Goal: Information Seeking & Learning: Learn about a topic

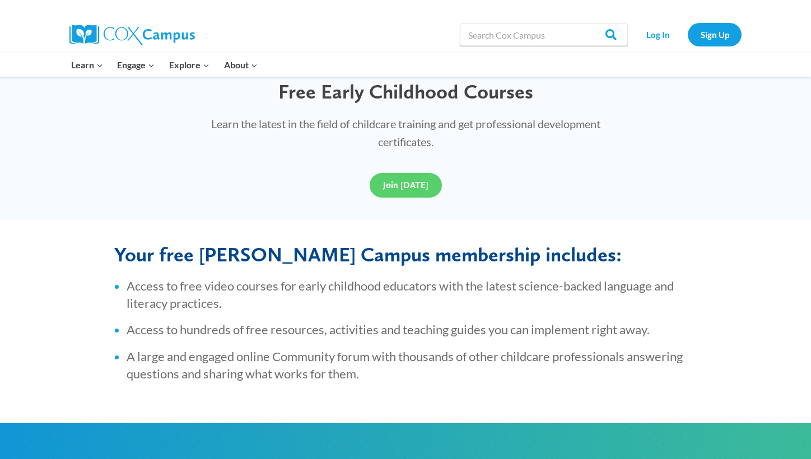
scroll to position [66, 0]
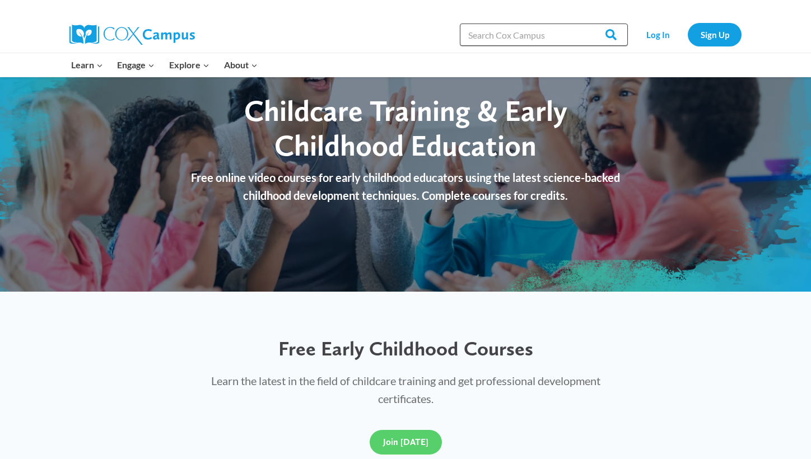
click at [520, 37] on input "Search in [URL][DOMAIN_NAME]" at bounding box center [544, 35] width 168 height 22
type input "l"
type input "early childhood literacy"
click at [584, 24] on input "Search" at bounding box center [606, 35] width 44 height 22
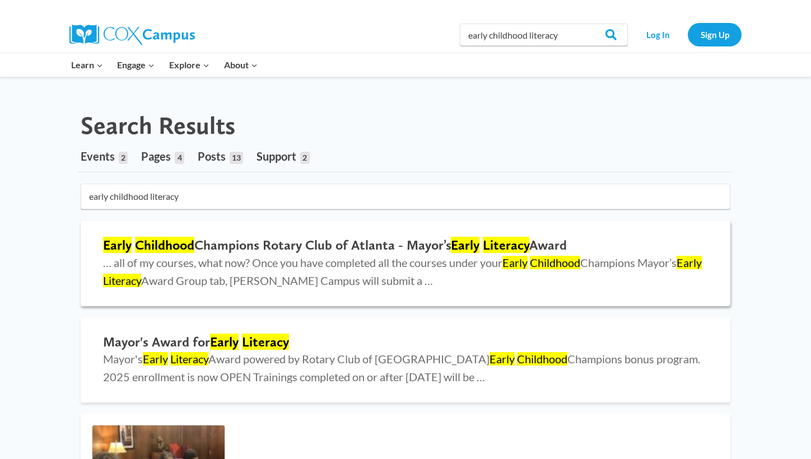
scroll to position [7, 0]
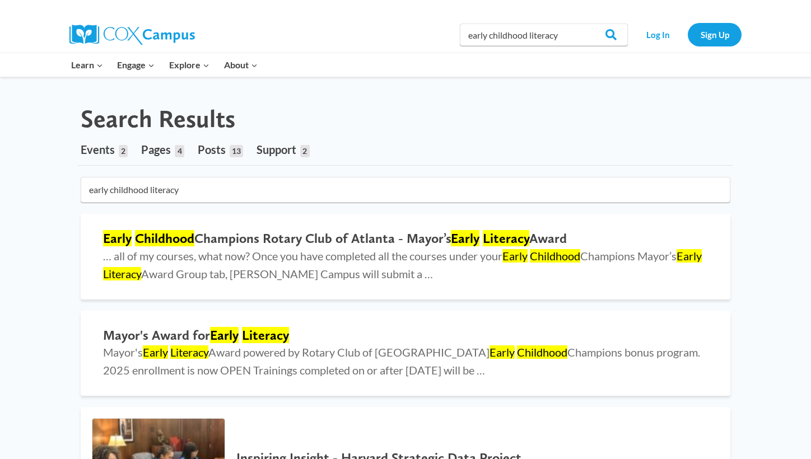
click at [99, 150] on span "Events" at bounding box center [98, 149] width 34 height 13
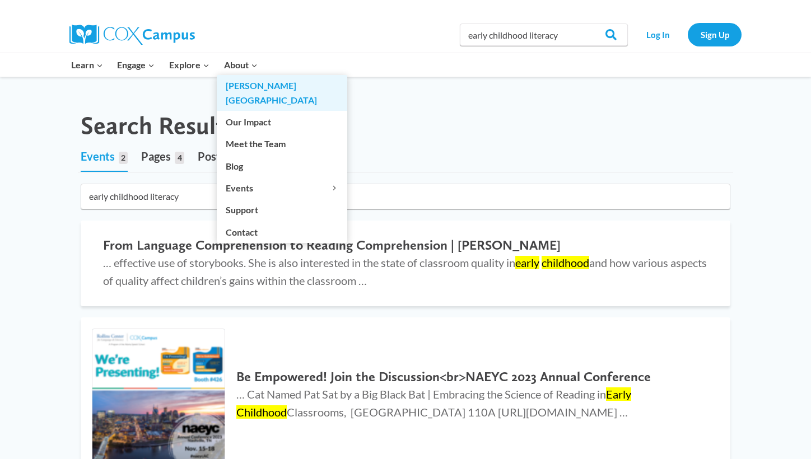
click at [244, 87] on link "[PERSON_NAME][GEOGRAPHIC_DATA]" at bounding box center [282, 93] width 131 height 36
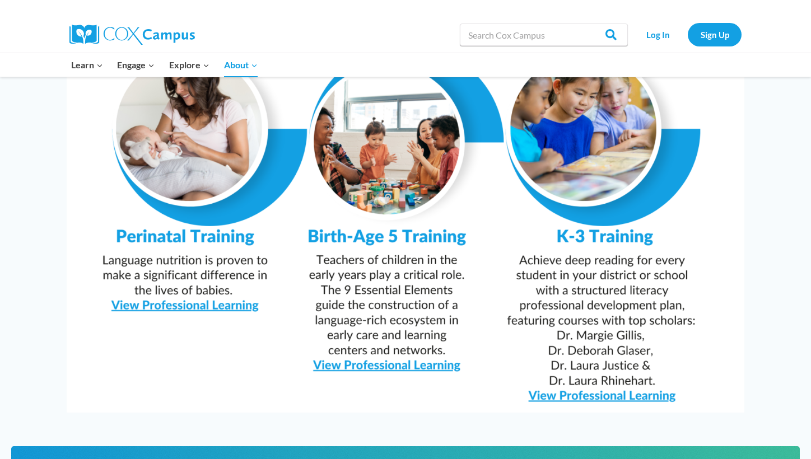
scroll to position [1068, 0]
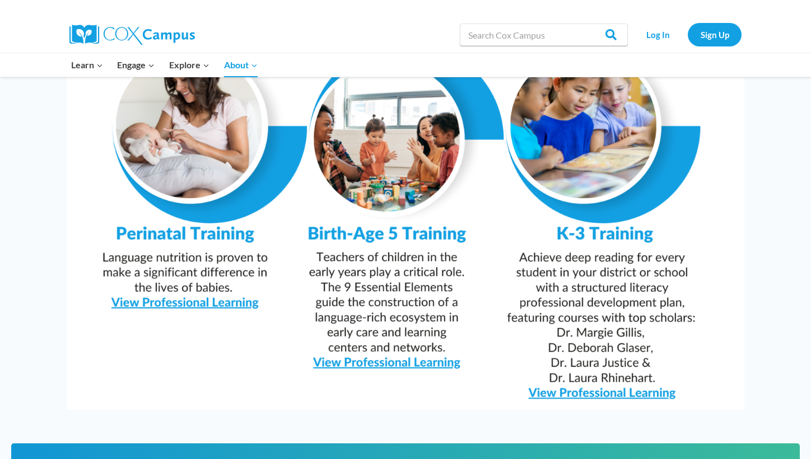
click at [366, 334] on img at bounding box center [406, 170] width 678 height 479
click at [419, 207] on img at bounding box center [406, 170] width 678 height 479
